Goal: Task Accomplishment & Management: Manage account settings

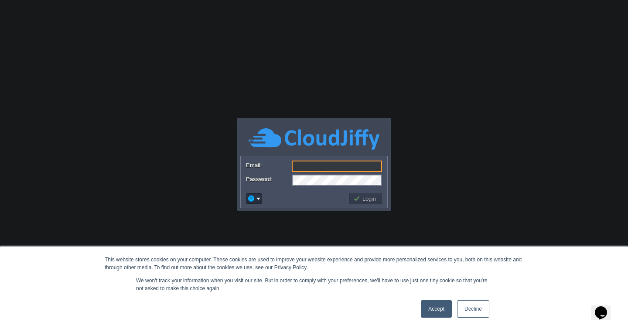
type input "[EMAIL_ADDRESS][DOMAIN_NAME]"
click at [438, 99] on body "This website stores cookies on your computer. These cookies are used to improve…" at bounding box center [314, 164] width 628 height 329
click at [359, 194] on td "Login" at bounding box center [366, 198] width 33 height 11
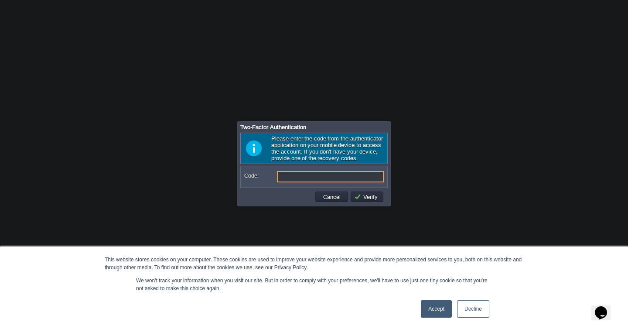
click at [319, 178] on input "Code:" at bounding box center [330, 176] width 107 height 11
click at [325, 176] on input "Code:" at bounding box center [330, 176] width 107 height 11
type input "679414"
type input "975952"
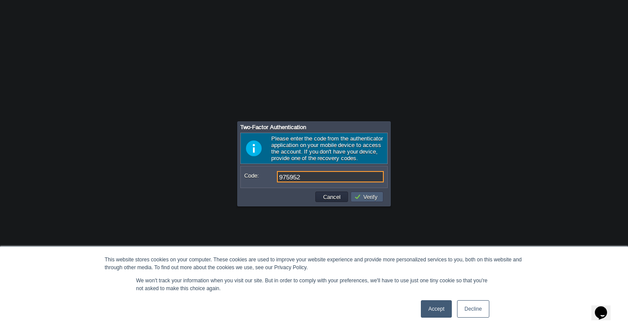
click at [368, 199] on button "Verify" at bounding box center [367, 197] width 26 height 8
click at [437, 308] on link "Accept" at bounding box center [436, 308] width 31 height 17
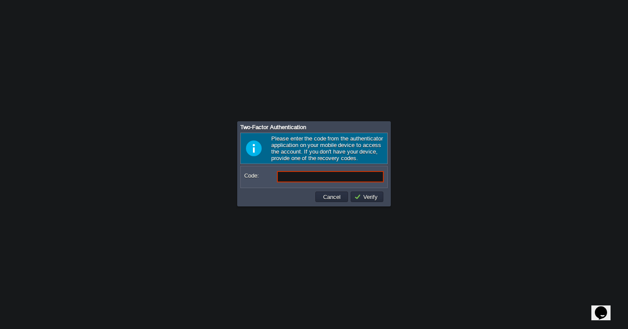
click at [329, 175] on input "Code:" at bounding box center [330, 176] width 107 height 11
type input "681017"
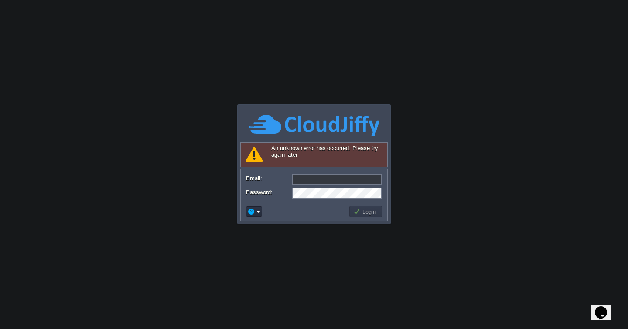
type input "[EMAIL_ADDRESS][DOMAIN_NAME]"
click at [370, 210] on button "Login" at bounding box center [365, 212] width 25 height 8
type input "[EMAIL_ADDRESS][DOMAIN_NAME]"
